Goal: Information Seeking & Learning: Learn about a topic

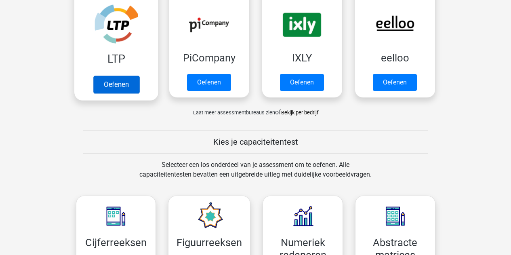
scroll to position [162, 0]
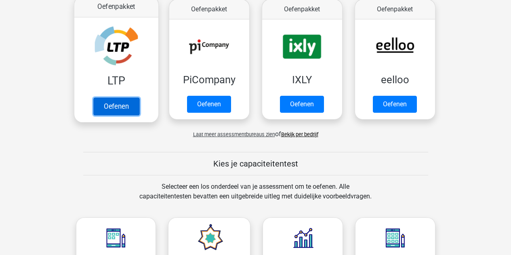
click at [118, 103] on link "Oefenen" at bounding box center [116, 106] width 46 height 18
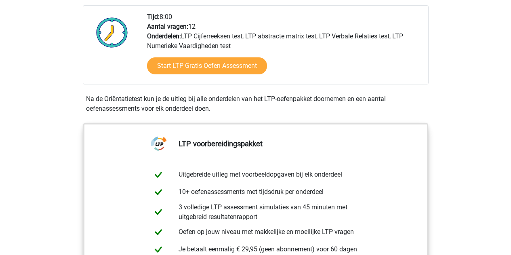
scroll to position [162, 0]
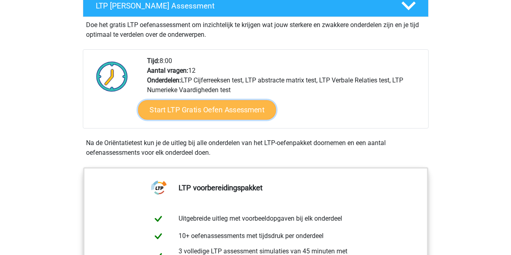
click at [198, 107] on link "Start LTP Gratis Oefen Assessment" at bounding box center [207, 109] width 138 height 19
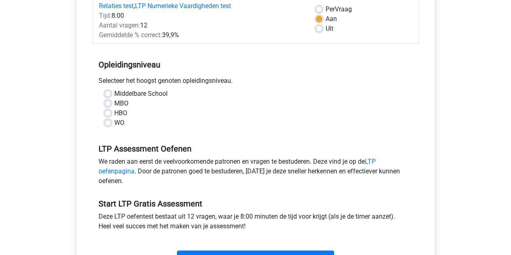
scroll to position [162, 0]
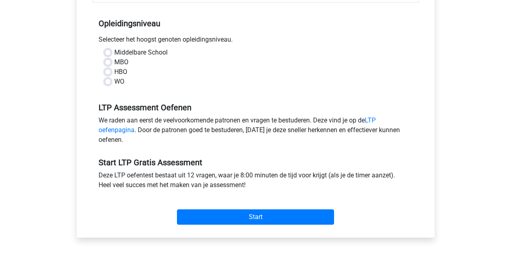
click at [114, 62] on label "MBO" at bounding box center [121, 62] width 14 height 10
click at [107, 62] on input "MBO" at bounding box center [108, 61] width 6 height 8
radio input "true"
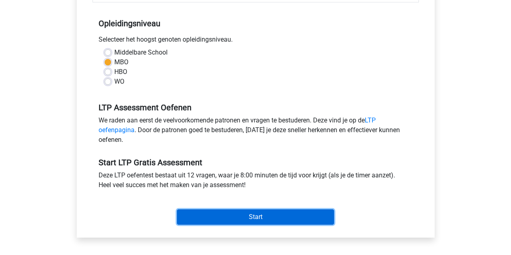
click at [276, 220] on input "Start" at bounding box center [255, 216] width 157 height 15
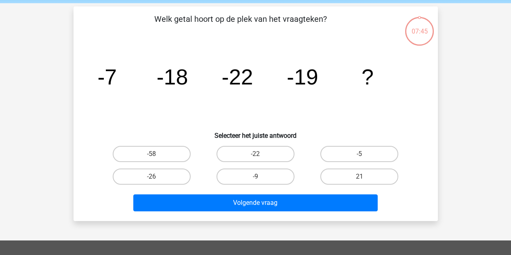
scroll to position [40, 0]
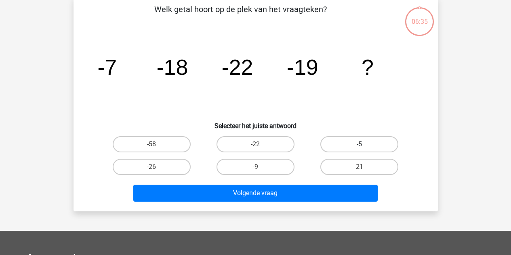
click at [353, 144] on label "-5" at bounding box center [359, 144] width 78 height 16
click at [360, 144] on input "-5" at bounding box center [362, 146] width 5 height 5
radio input "true"
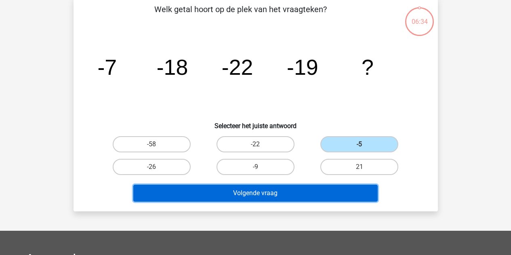
click at [280, 193] on button "Volgende vraag" at bounding box center [255, 193] width 244 height 17
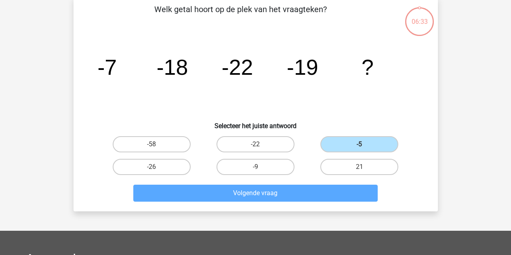
scroll to position [37, 0]
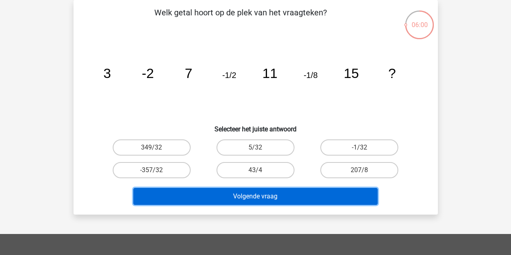
click at [280, 199] on button "Volgende vraag" at bounding box center [255, 196] width 244 height 17
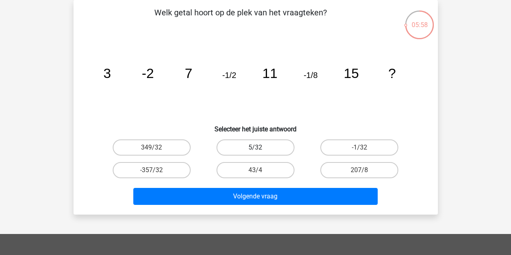
click at [266, 147] on label "5/32" at bounding box center [256, 147] width 78 height 16
click at [261, 147] on input "5/32" at bounding box center [257, 149] width 5 height 5
radio input "true"
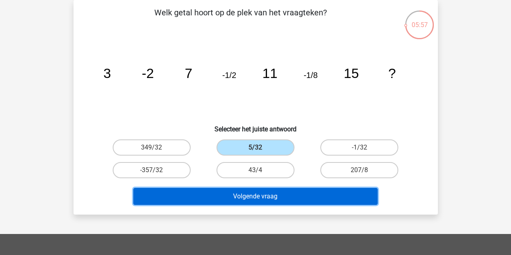
click at [276, 194] on button "Volgende vraag" at bounding box center [255, 196] width 244 height 17
